Goal: Transaction & Acquisition: Purchase product/service

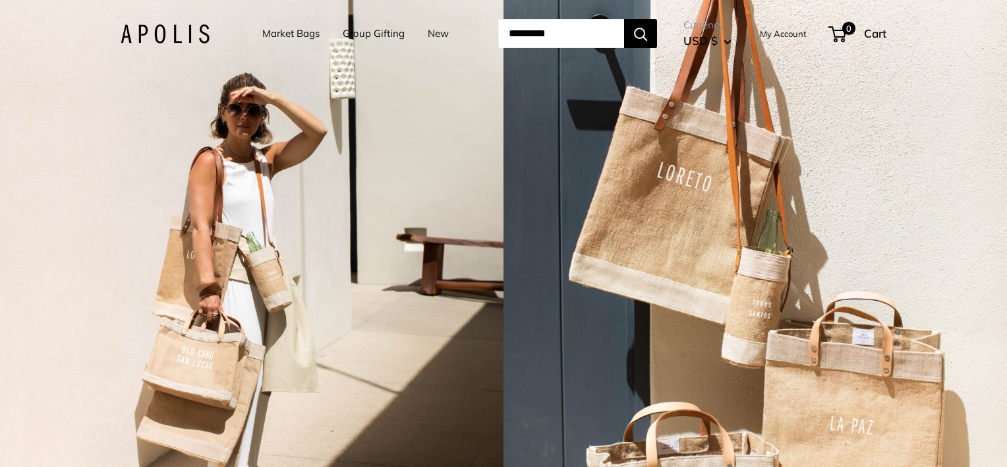
click at [277, 36] on link "Market Bags" at bounding box center [290, 33] width 57 height 18
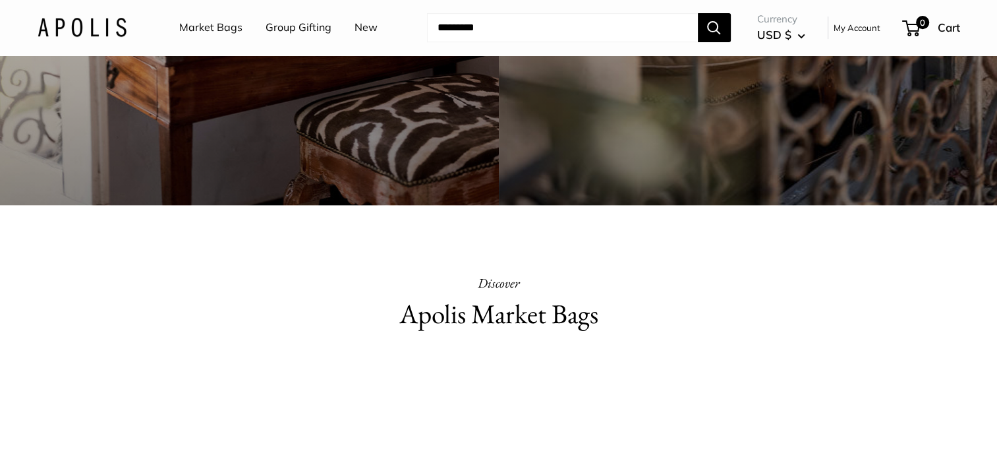
scroll to position [472, 0]
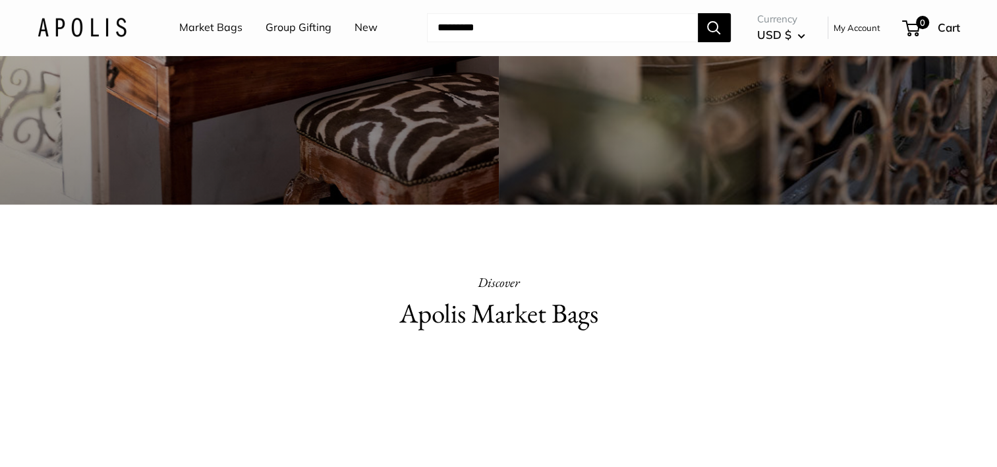
click at [473, 414] on video at bounding box center [499, 416] width 198 height 99
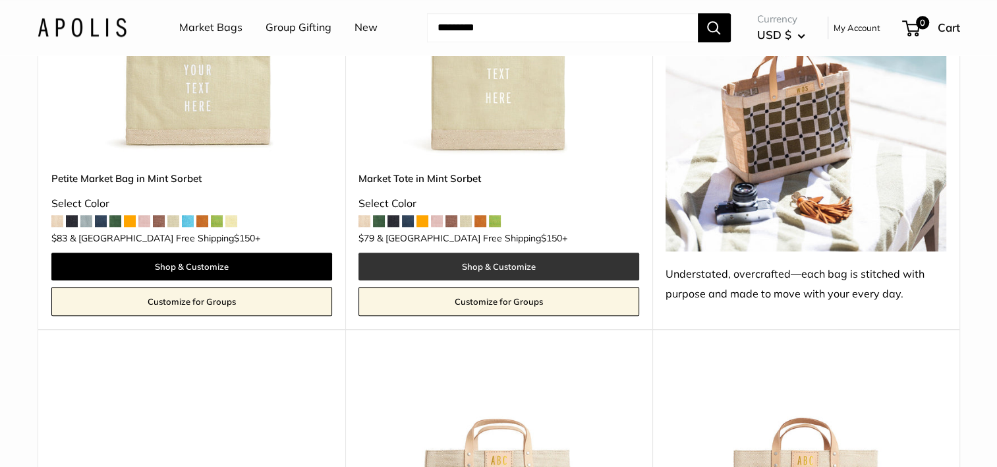
scroll to position [1382, 0]
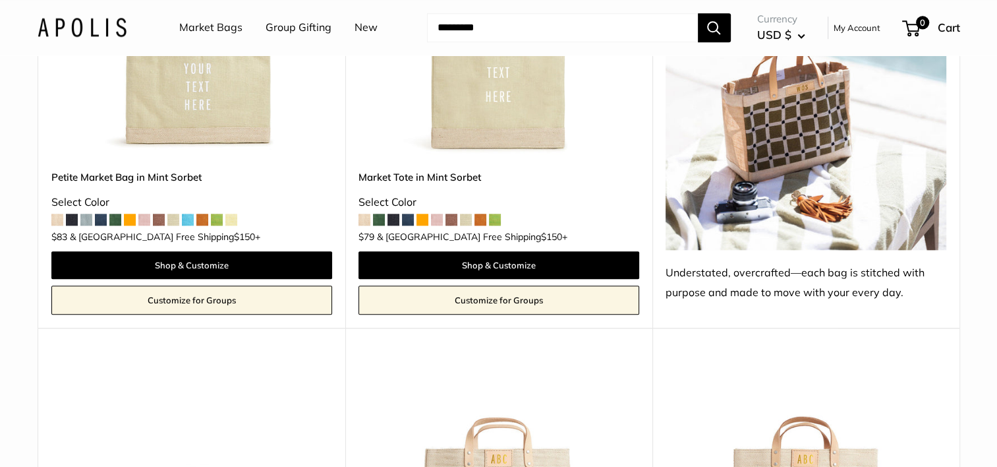
drag, startPoint x: 475, startPoint y: 359, endPoint x: 776, endPoint y: 129, distance: 379.2
click at [776, 129] on img at bounding box center [806, 62] width 281 height 374
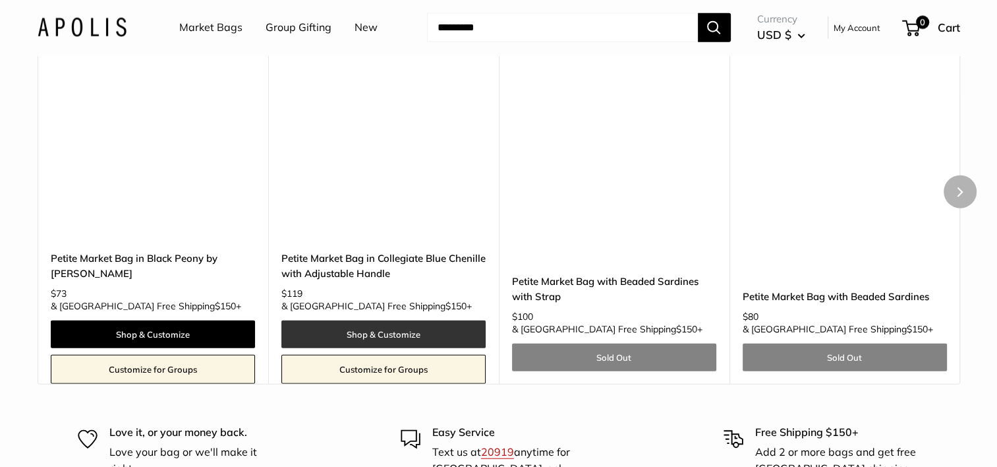
scroll to position [8105, 0]
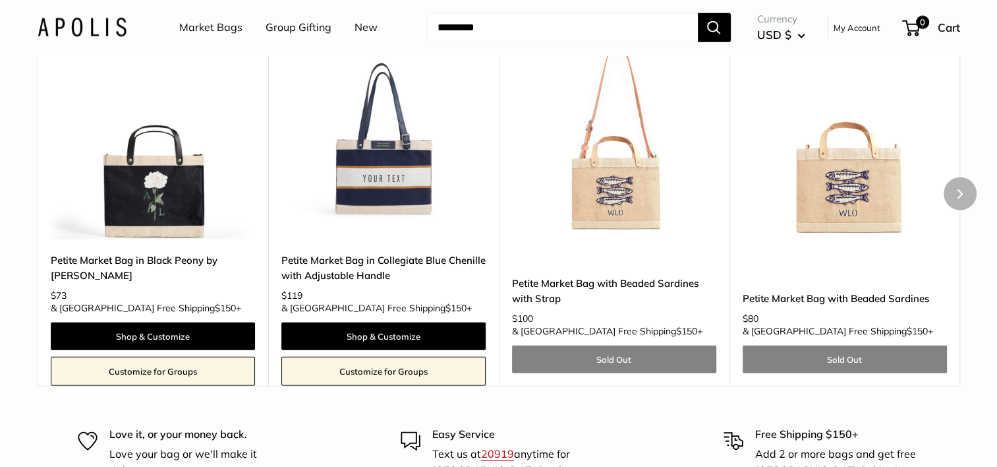
click at [0, 0] on img at bounding box center [0, 0] width 0 height 0
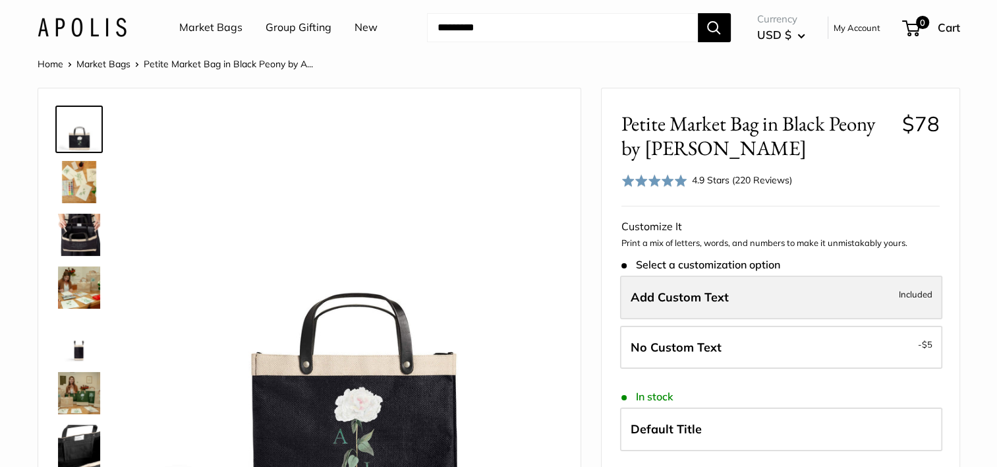
click at [724, 301] on span "Add Custom Text" at bounding box center [680, 296] width 98 height 15
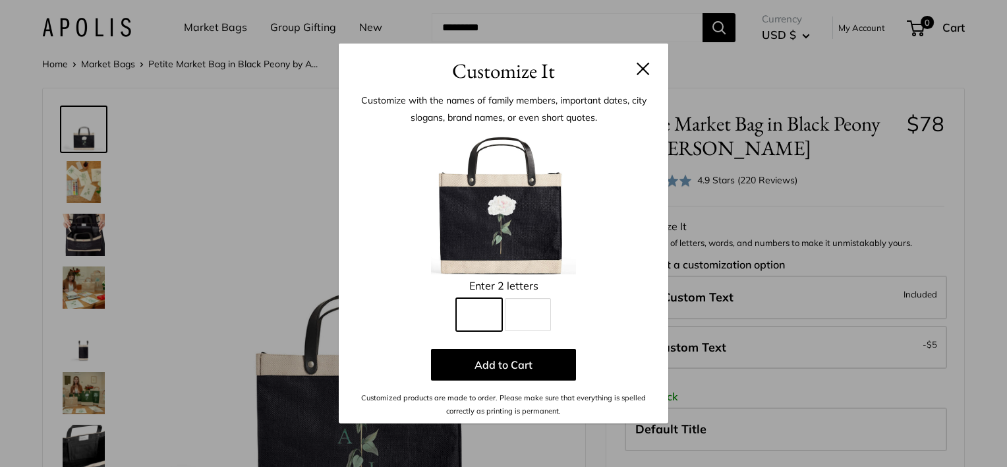
click at [469, 318] on input "Line 1" at bounding box center [479, 314] width 46 height 33
type input "*"
click at [258, 277] on div "Customize It Customize with the names of family members, important dates, city …" at bounding box center [503, 233] width 1007 height 467
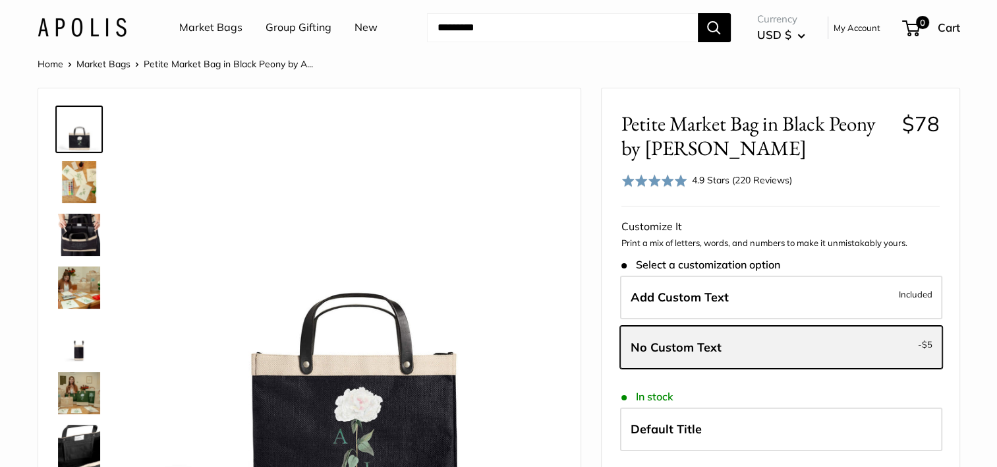
click at [718, 351] on span "No Custom Text" at bounding box center [676, 346] width 91 height 15
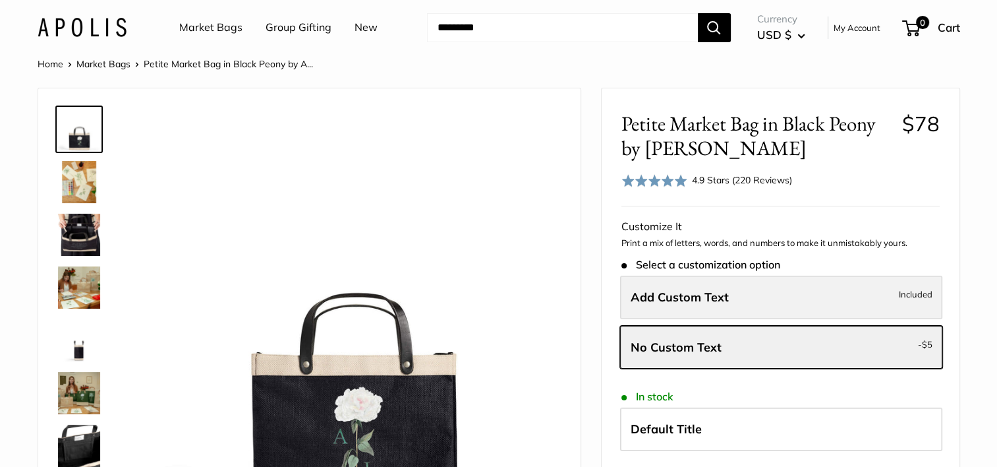
click at [674, 303] on span "Add Custom Text" at bounding box center [680, 296] width 98 height 15
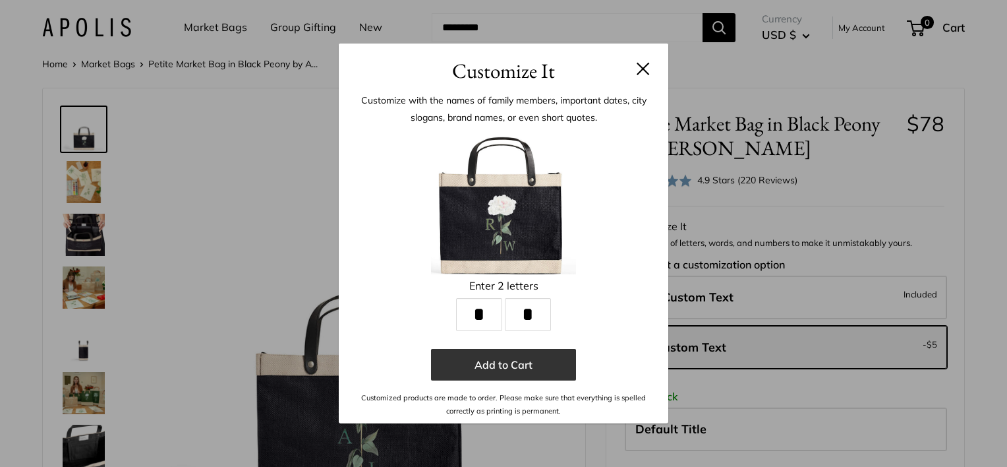
click at [492, 359] on button "Add to Cart" at bounding box center [503, 365] width 145 height 32
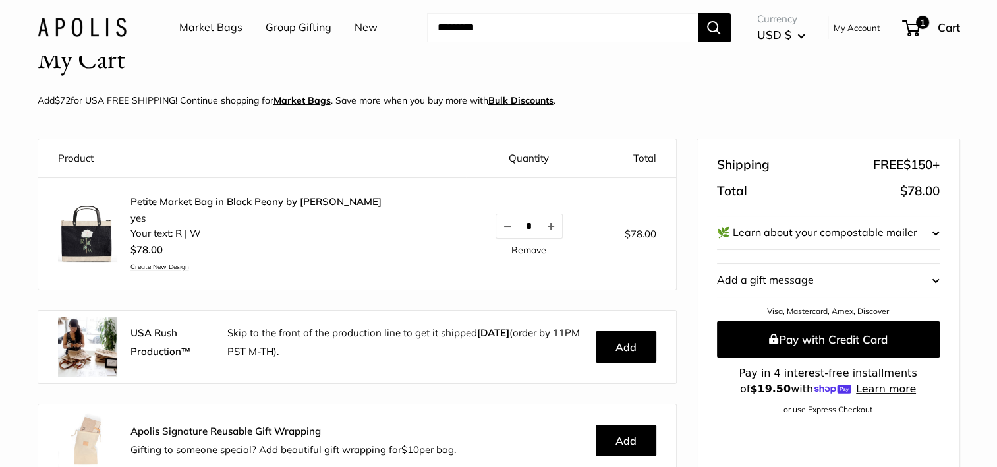
scroll to position [38, 0]
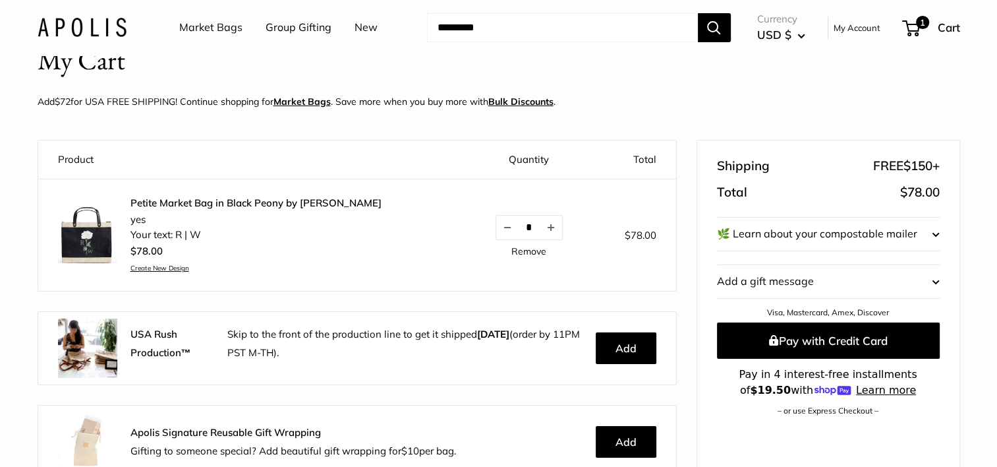
click at [82, 250] on img at bounding box center [87, 233] width 59 height 59
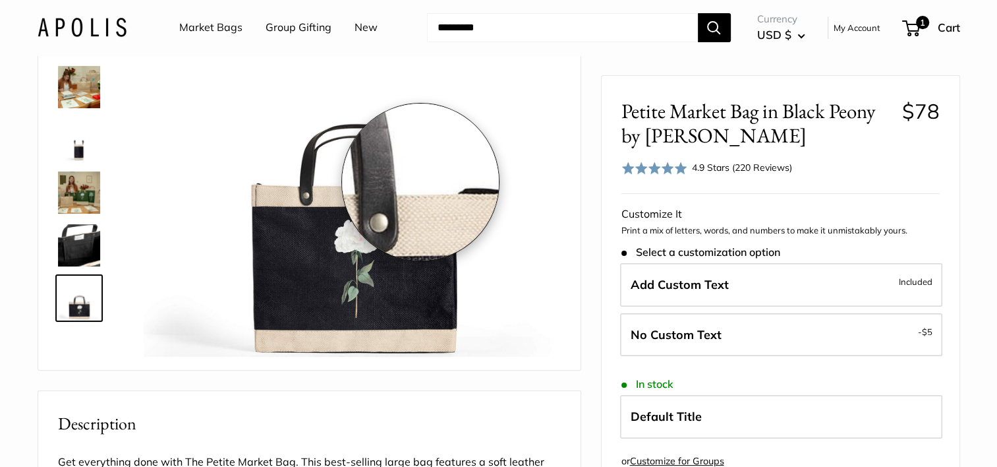
scroll to position [170, 0]
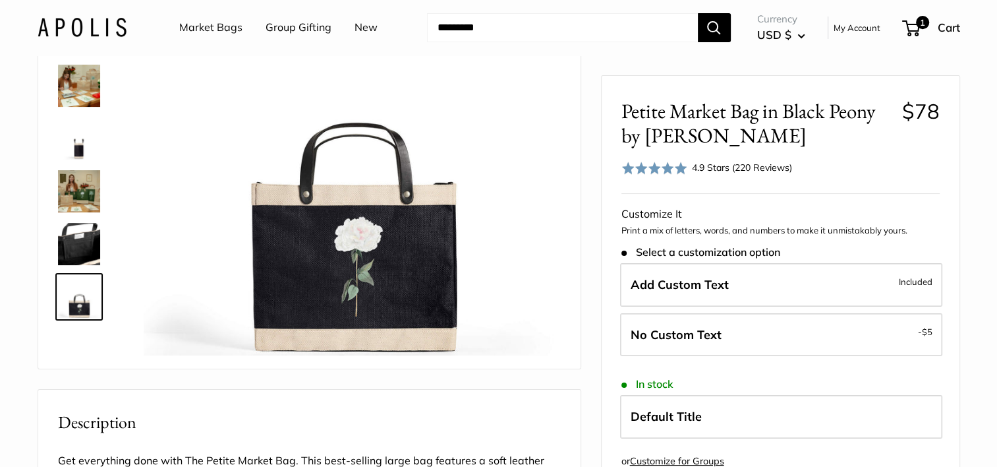
click at [79, 295] on img at bounding box center [79, 297] width 42 height 42
click at [73, 187] on img at bounding box center [79, 191] width 42 height 42
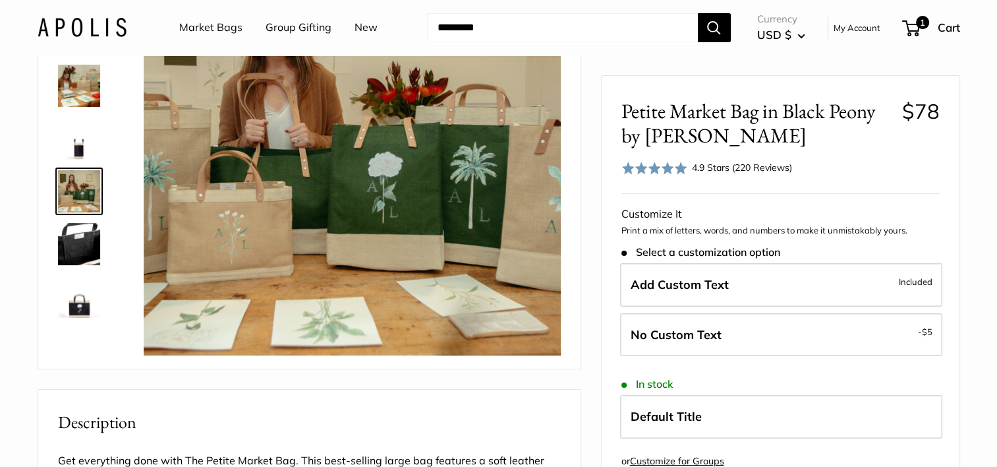
click at [86, 82] on img at bounding box center [79, 86] width 42 height 42
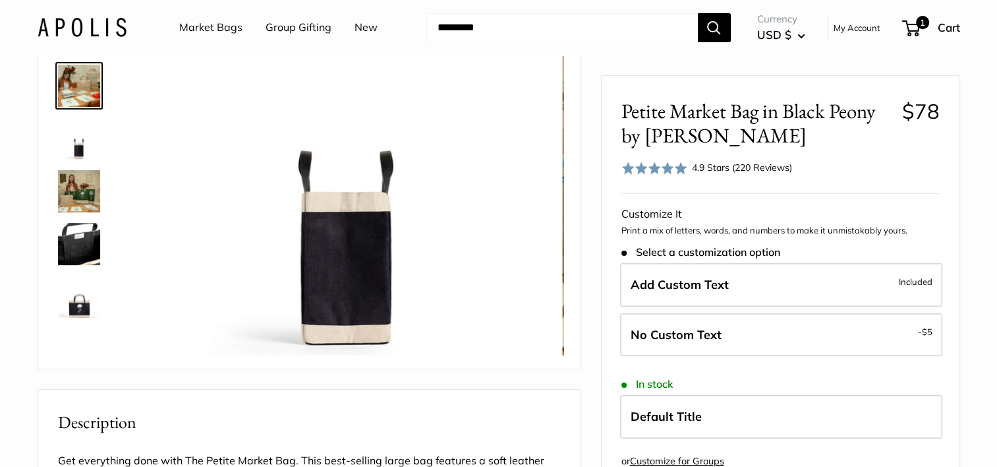
scroll to position [0, 0]
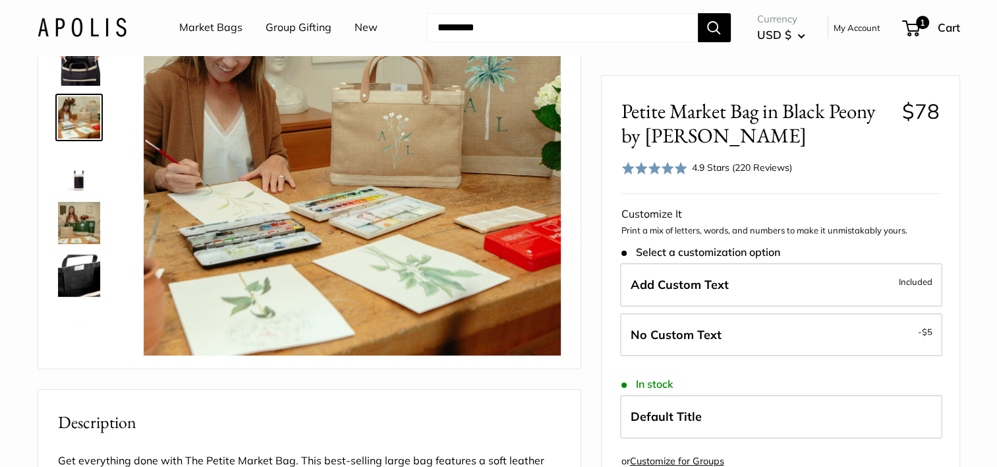
click at [72, 224] on img at bounding box center [79, 223] width 42 height 42
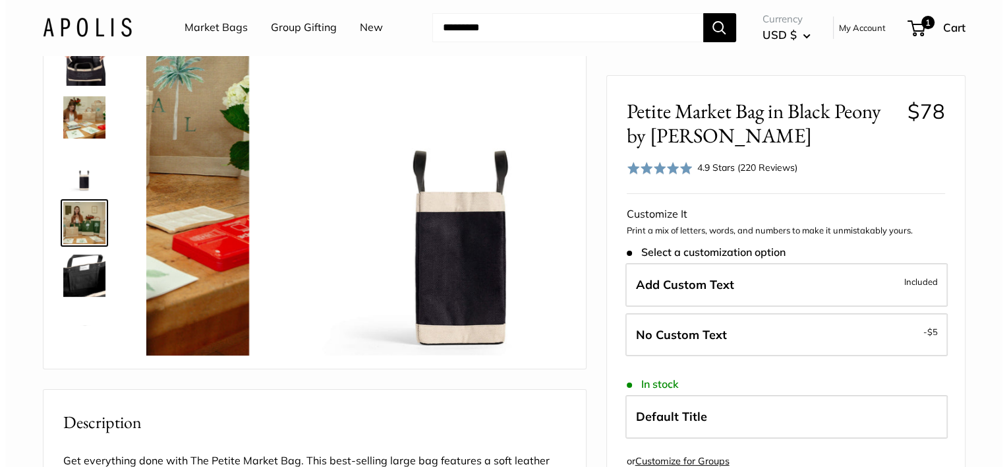
scroll to position [32, 0]
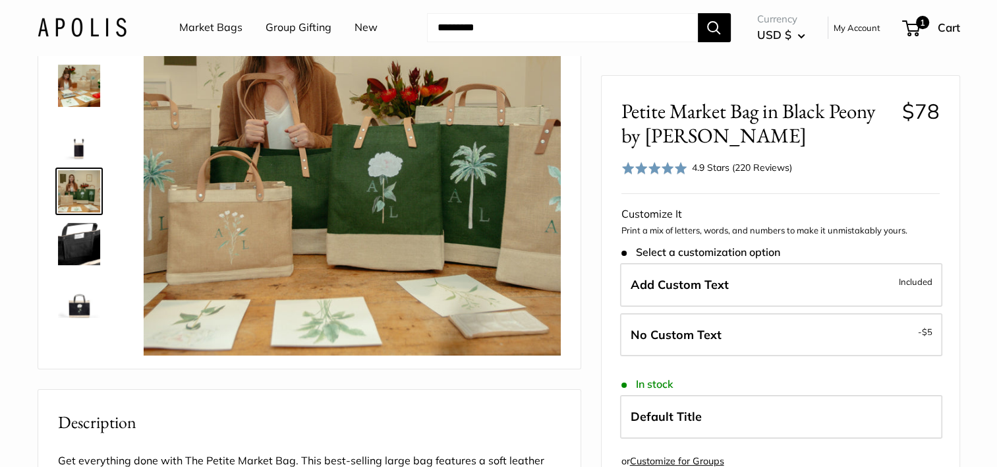
click at [78, 303] on img at bounding box center [79, 297] width 42 height 42
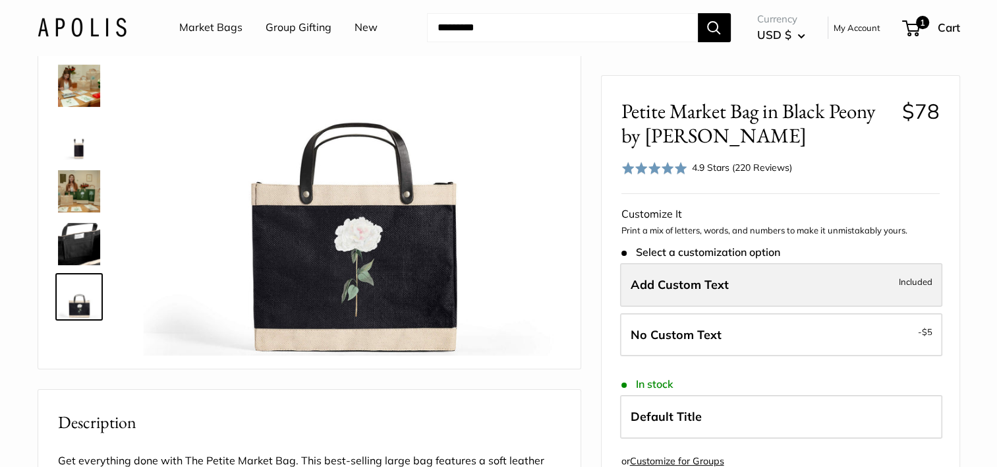
click at [708, 292] on label "Add Custom Text Included" at bounding box center [781, 285] width 322 height 44
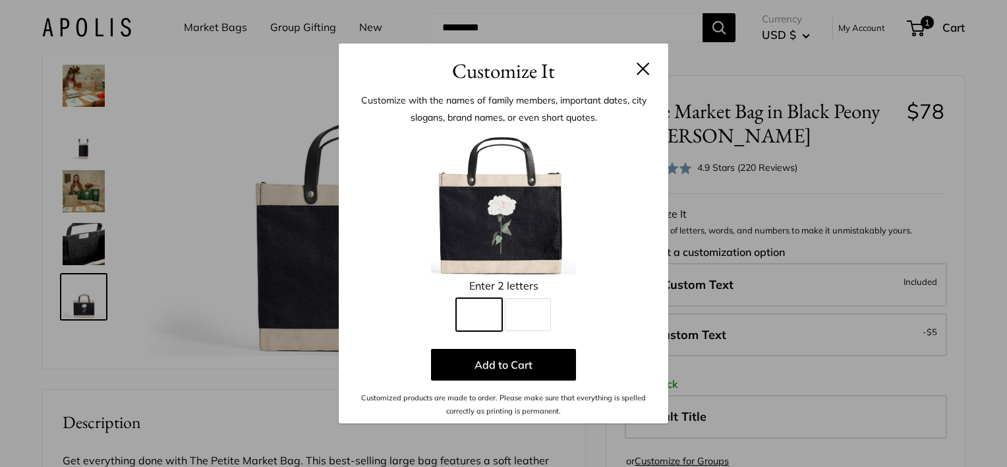
click at [481, 312] on input "Line 1" at bounding box center [479, 314] width 46 height 33
type input "*"
click at [518, 320] on input "Line 2" at bounding box center [528, 314] width 46 height 33
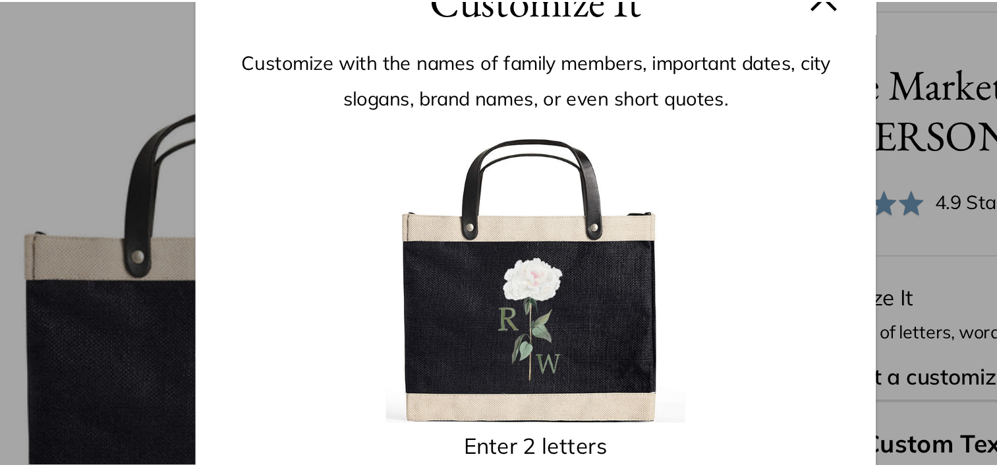
scroll to position [170, 0]
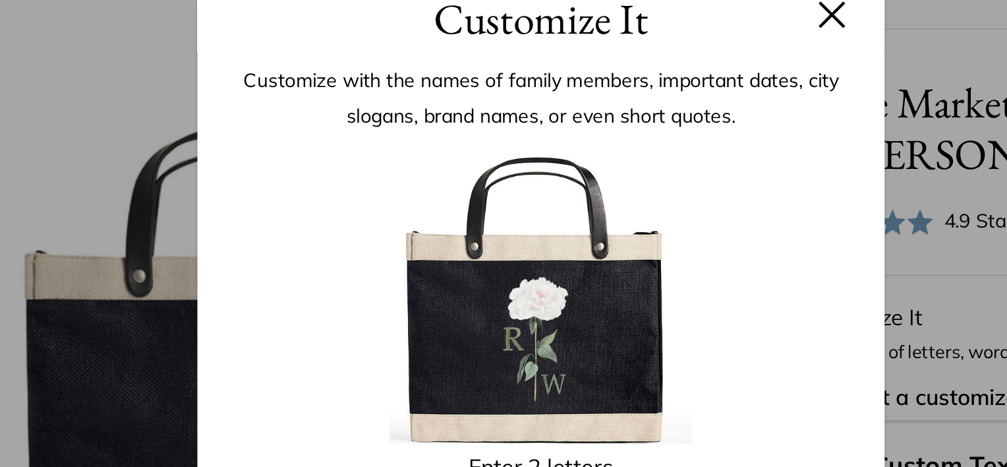
type input "*"
click at [645, 71] on button at bounding box center [643, 68] width 13 height 13
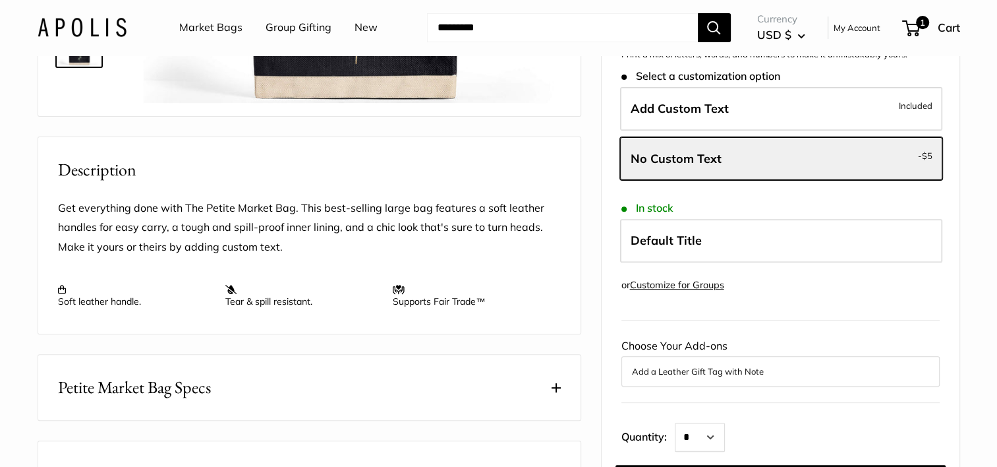
scroll to position [210, 0]
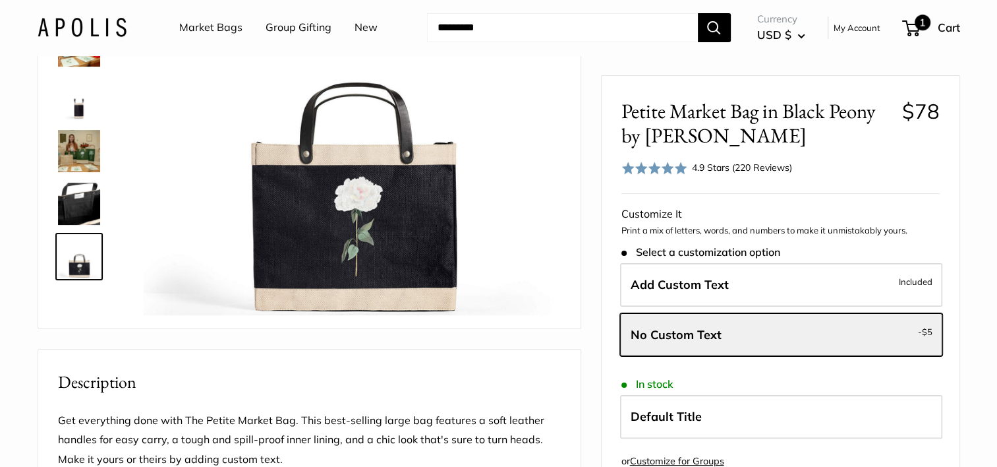
click at [915, 26] on span "1" at bounding box center [923, 23] width 16 height 16
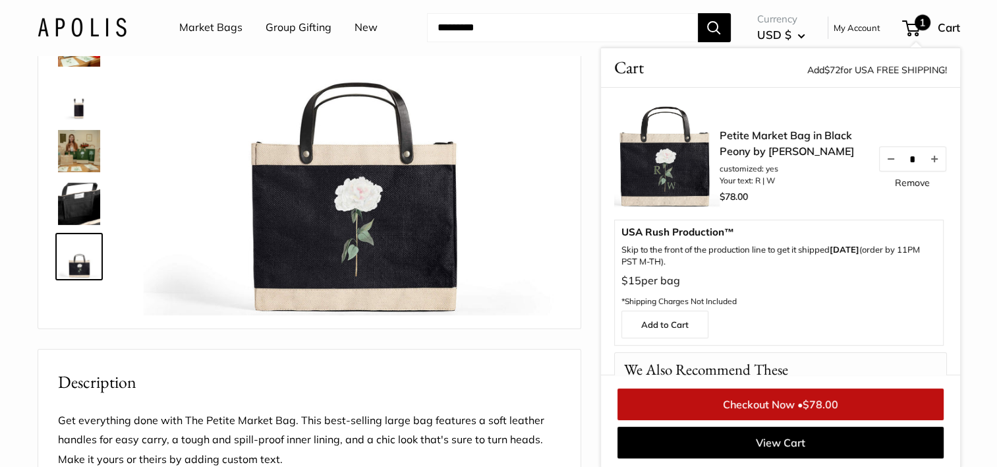
scroll to position [211, 0]
